Goal: Task Accomplishment & Management: Complete application form

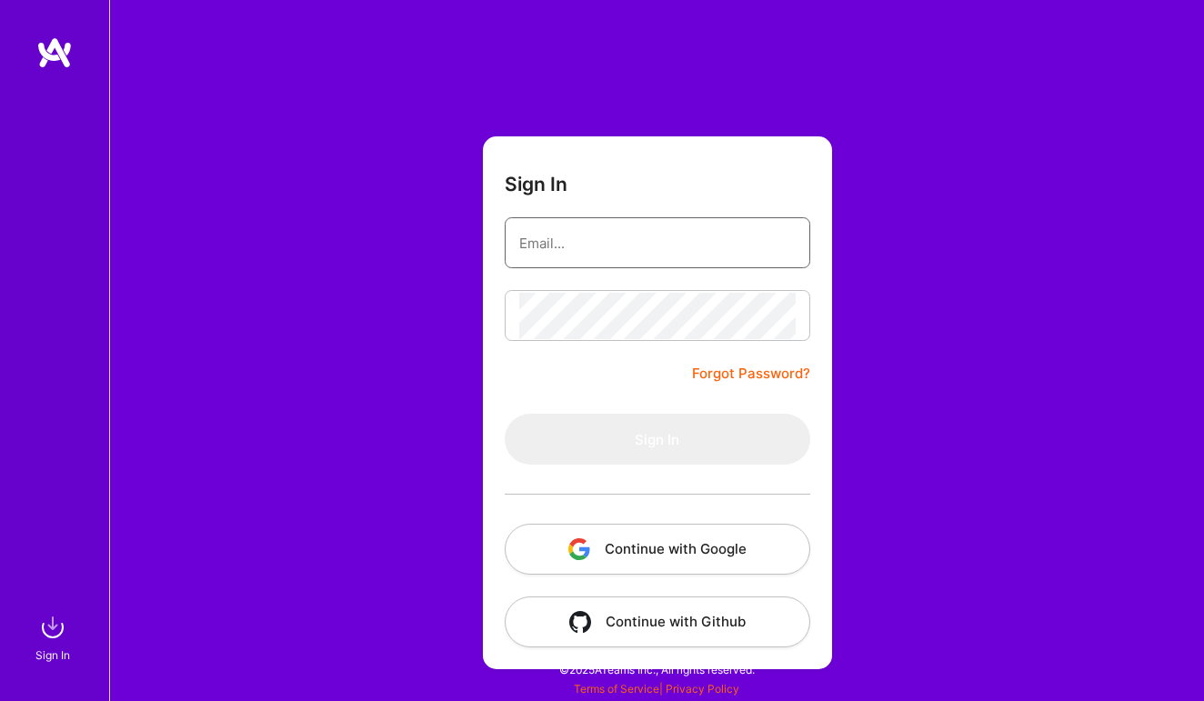
click at [607, 246] on input "email" at bounding box center [657, 243] width 276 height 46
type input "[PERSON_NAME][EMAIL_ADDRESS][DOMAIN_NAME]"
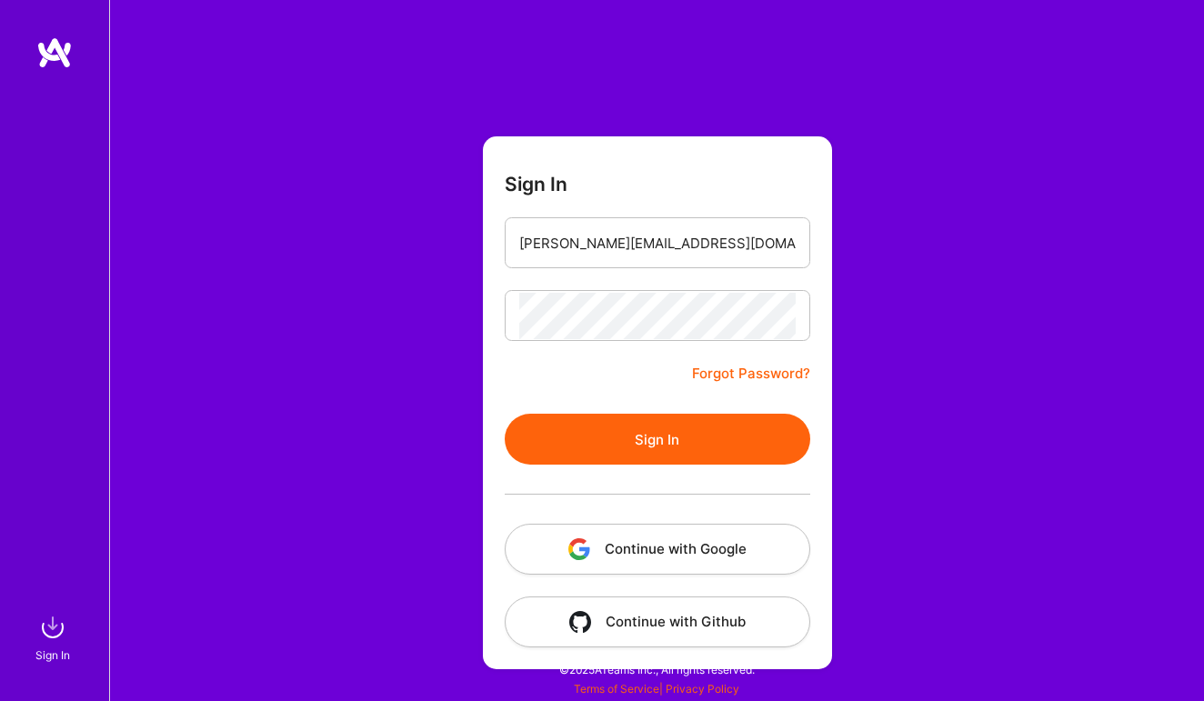
click at [630, 455] on button "Sign In" at bounding box center [657, 439] width 305 height 51
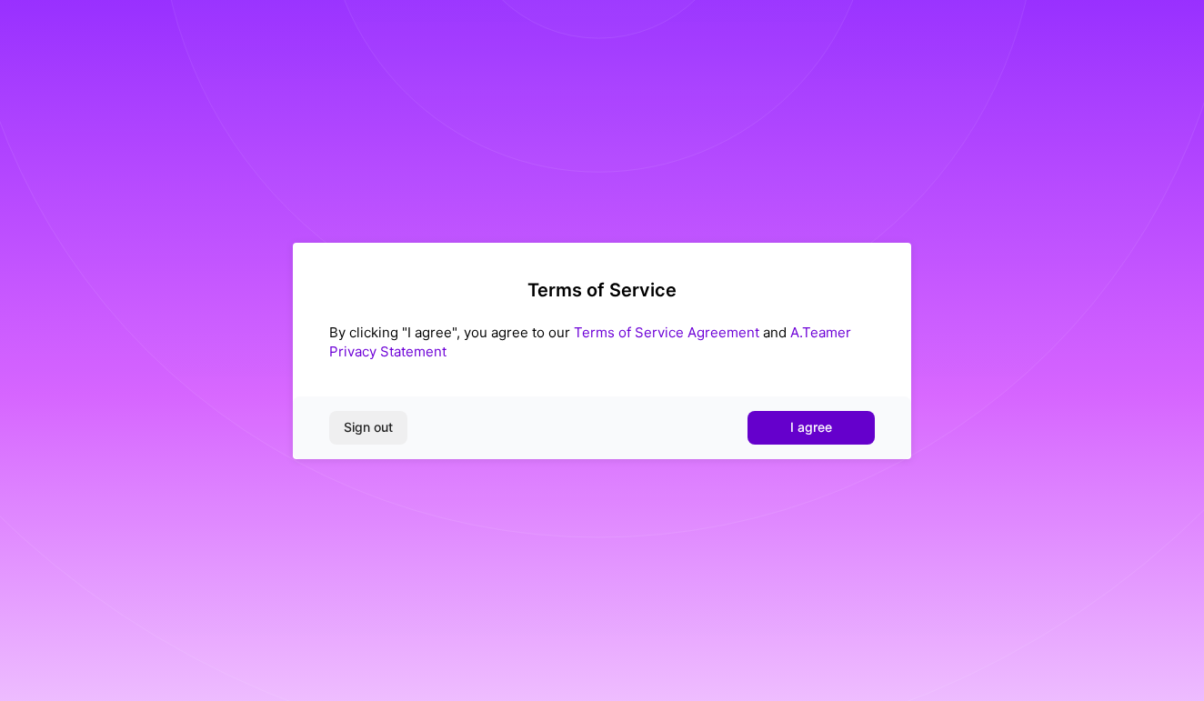
click at [830, 439] on button "I agree" at bounding box center [810, 427] width 127 height 33
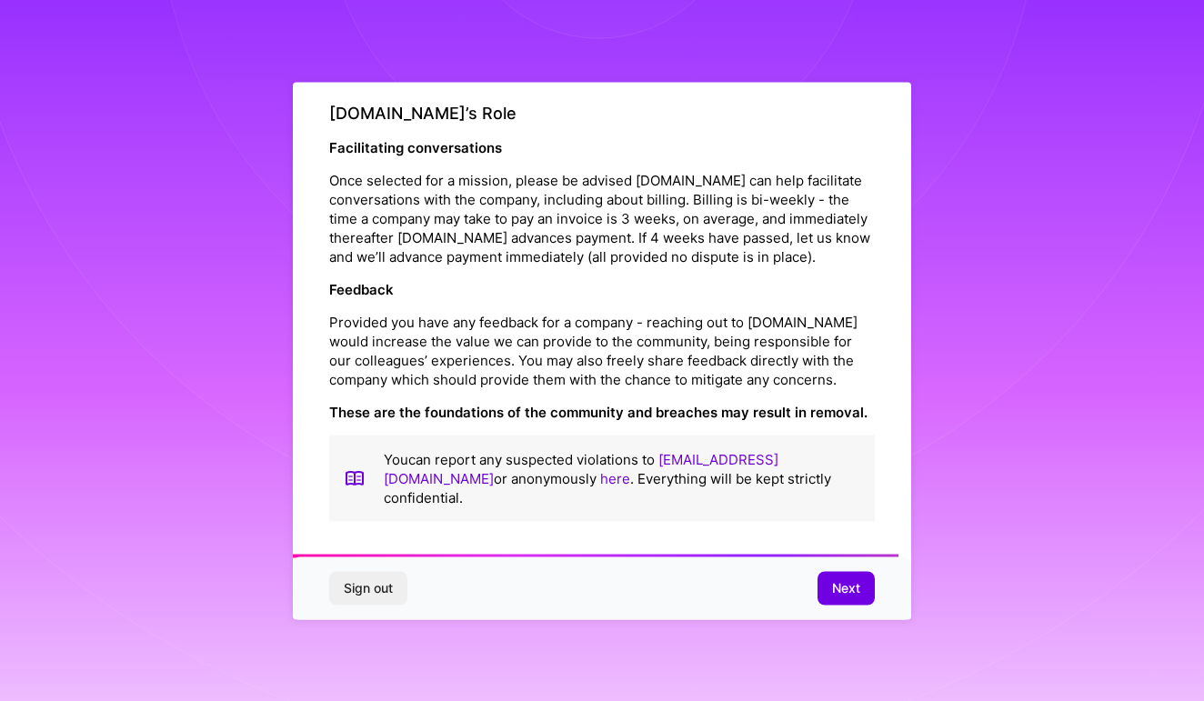
scroll to position [1996, 0]
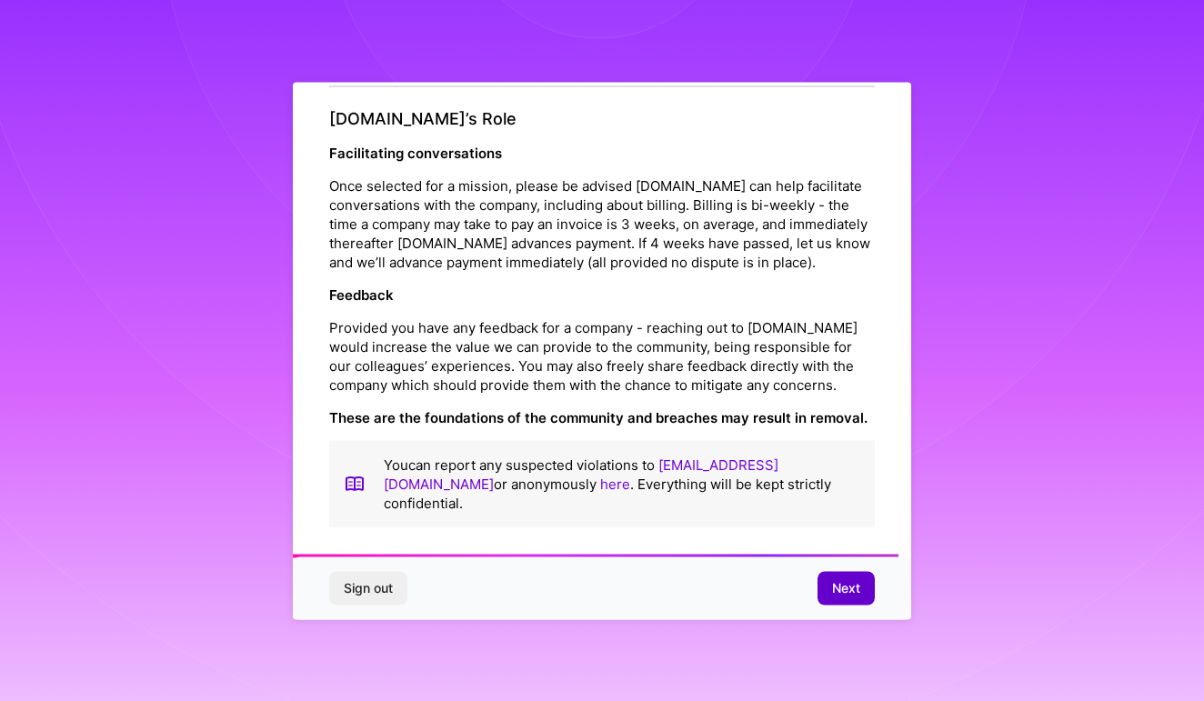
click at [845, 595] on span "Next" at bounding box center [846, 588] width 28 height 18
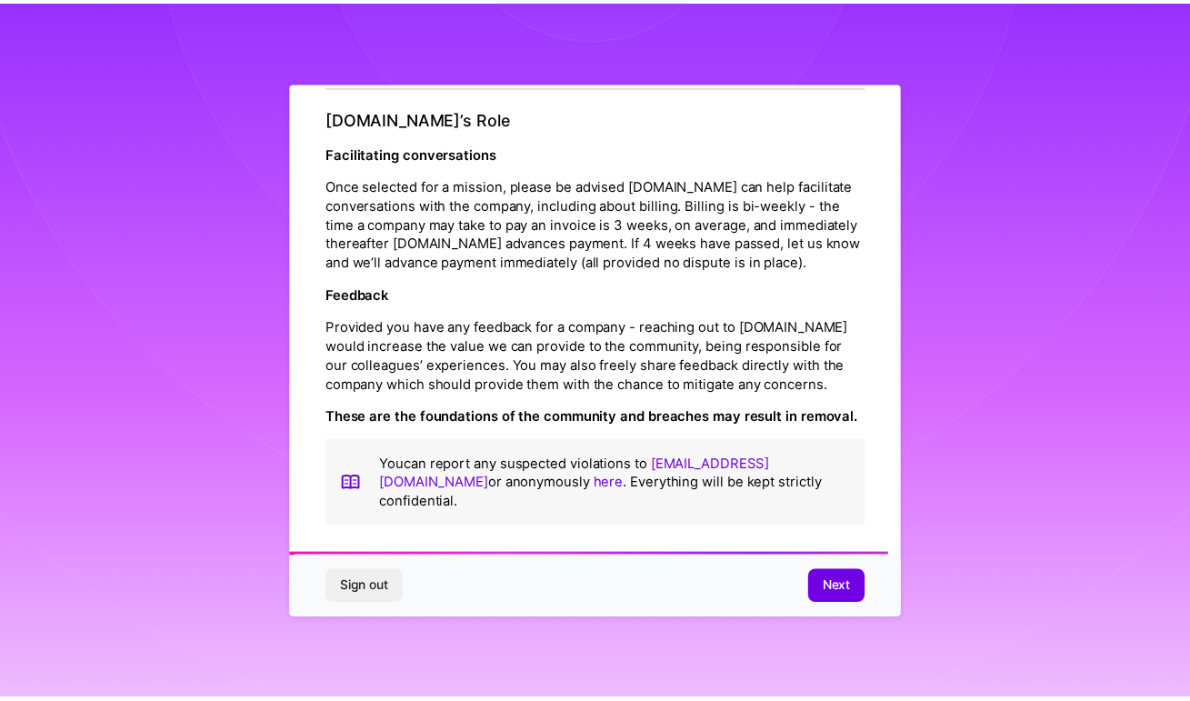
scroll to position [0, 0]
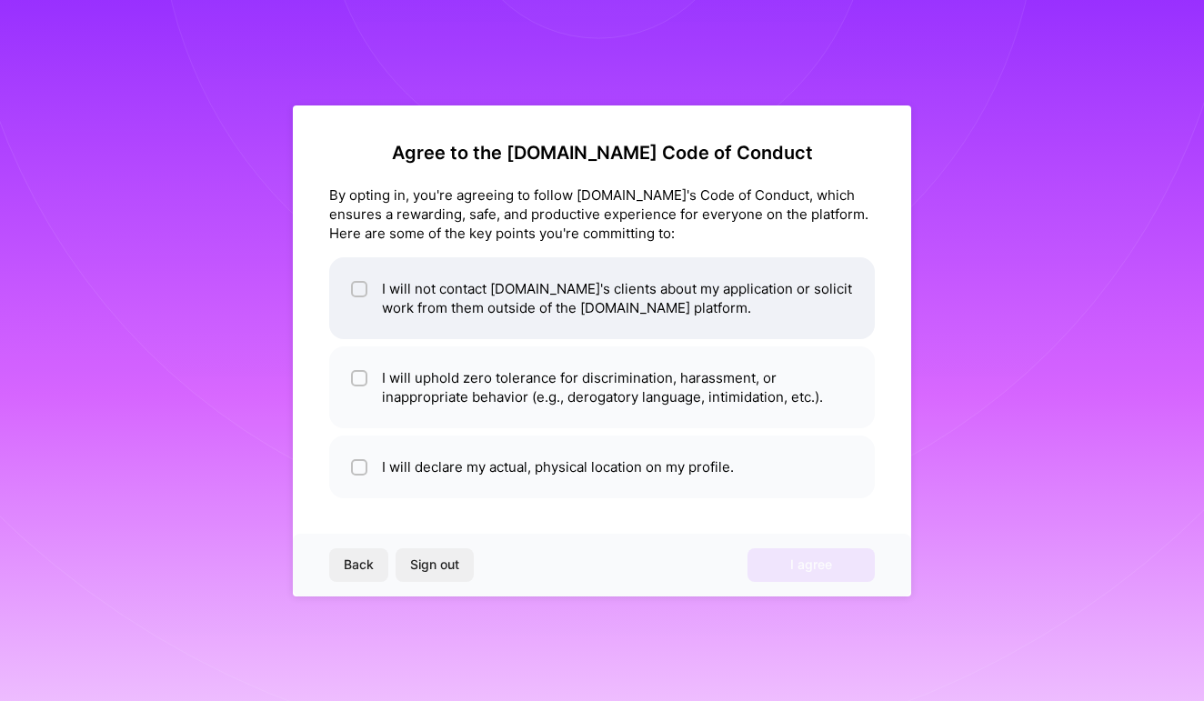
click at [350, 288] on li "I will not contact [DOMAIN_NAME]'s clients about my application or solicit work…" at bounding box center [601, 298] width 545 height 82
checkbox input "true"
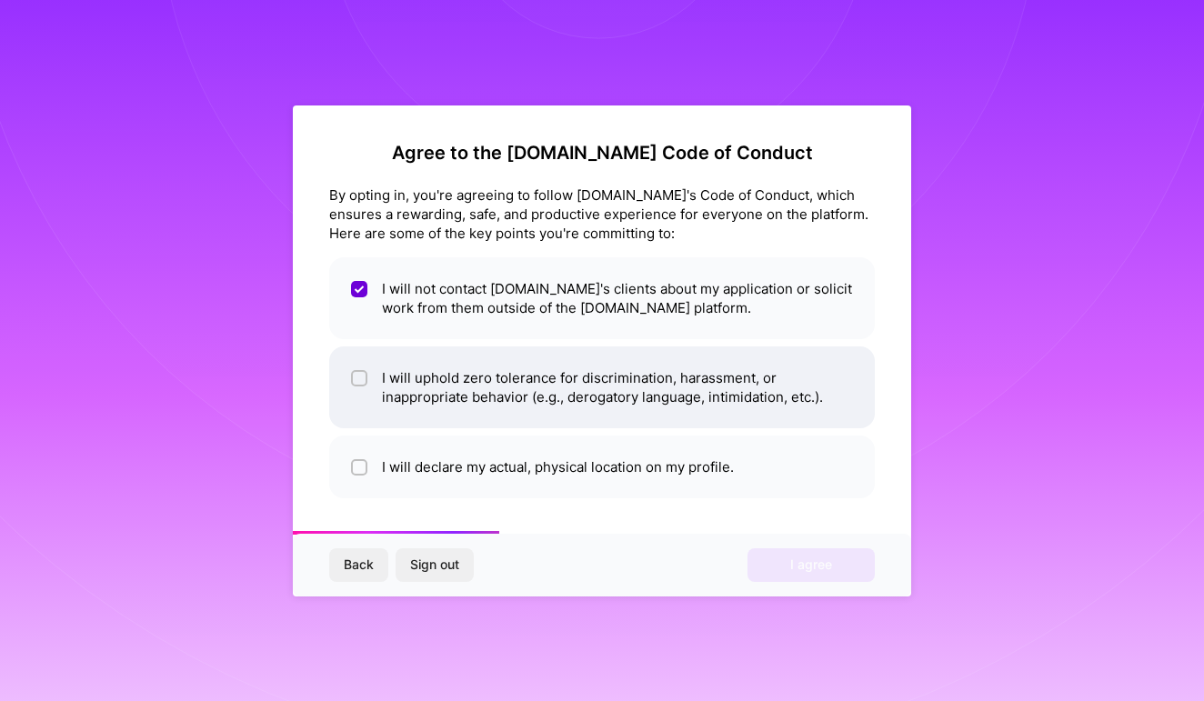
click at [346, 382] on li "I will uphold zero tolerance for discrimination, harassment, or inappropriate b…" at bounding box center [601, 387] width 545 height 82
checkbox input "true"
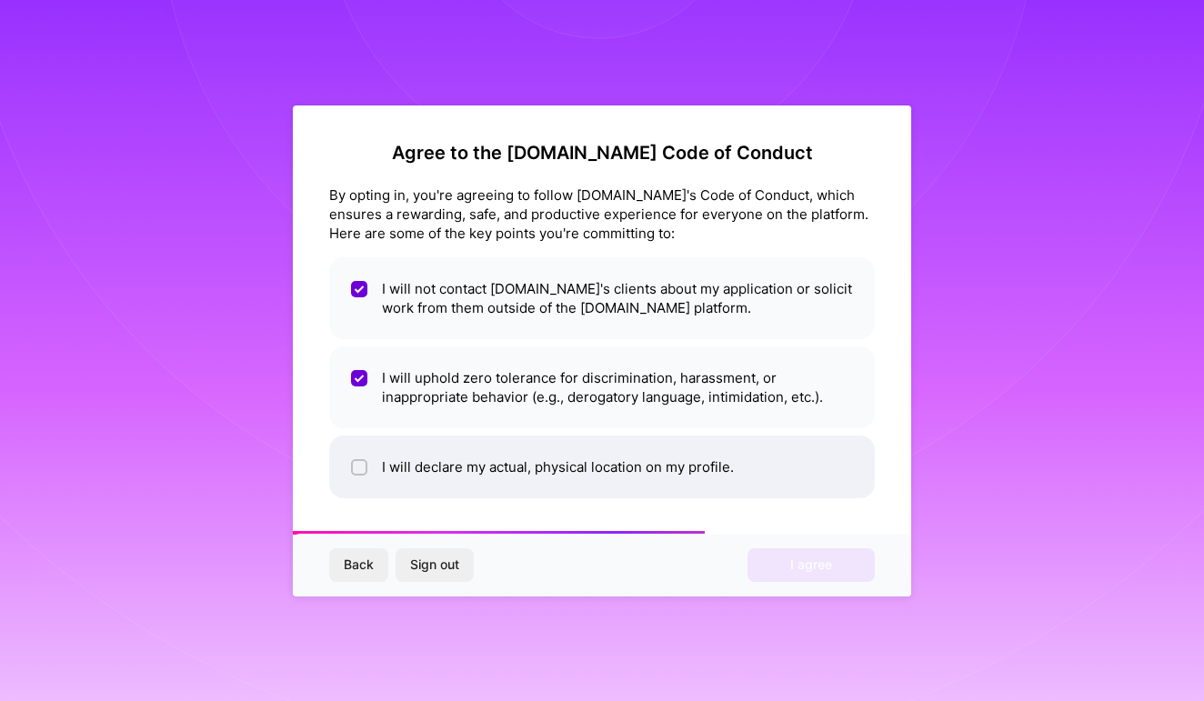
click at [355, 465] on input "checkbox" at bounding box center [361, 468] width 13 height 13
checkbox input "true"
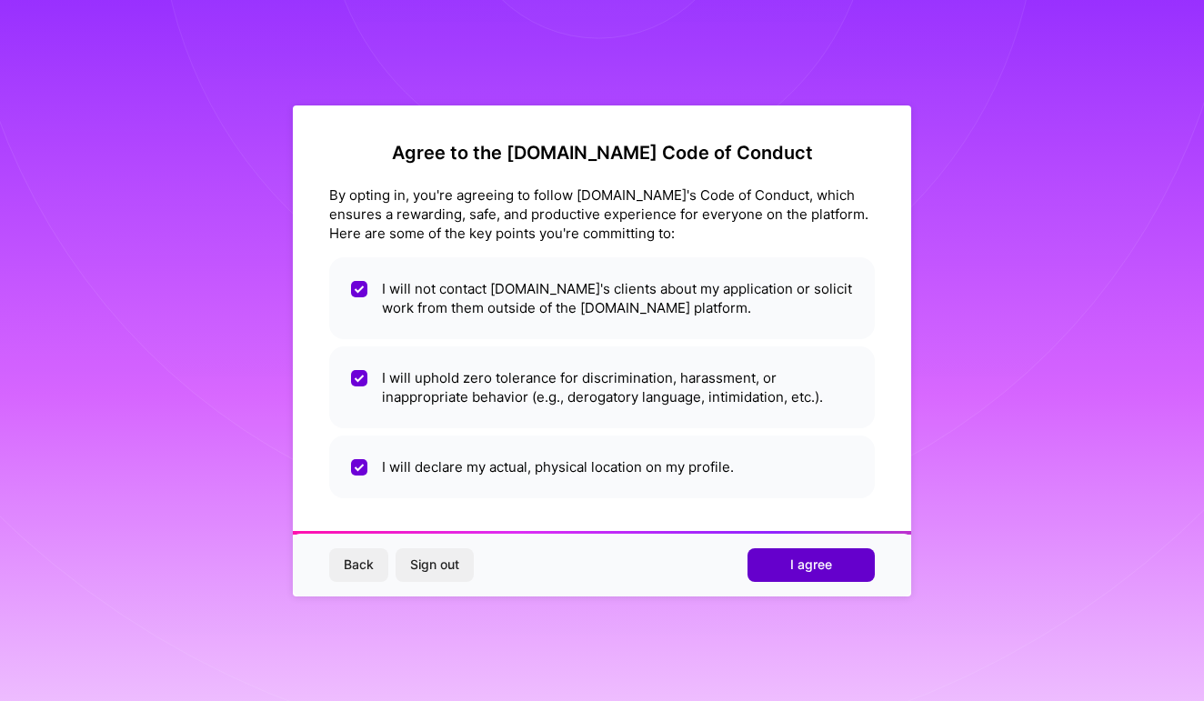
click at [810, 569] on span "I agree" at bounding box center [811, 564] width 42 height 18
